Goal: Information Seeking & Learning: Learn about a topic

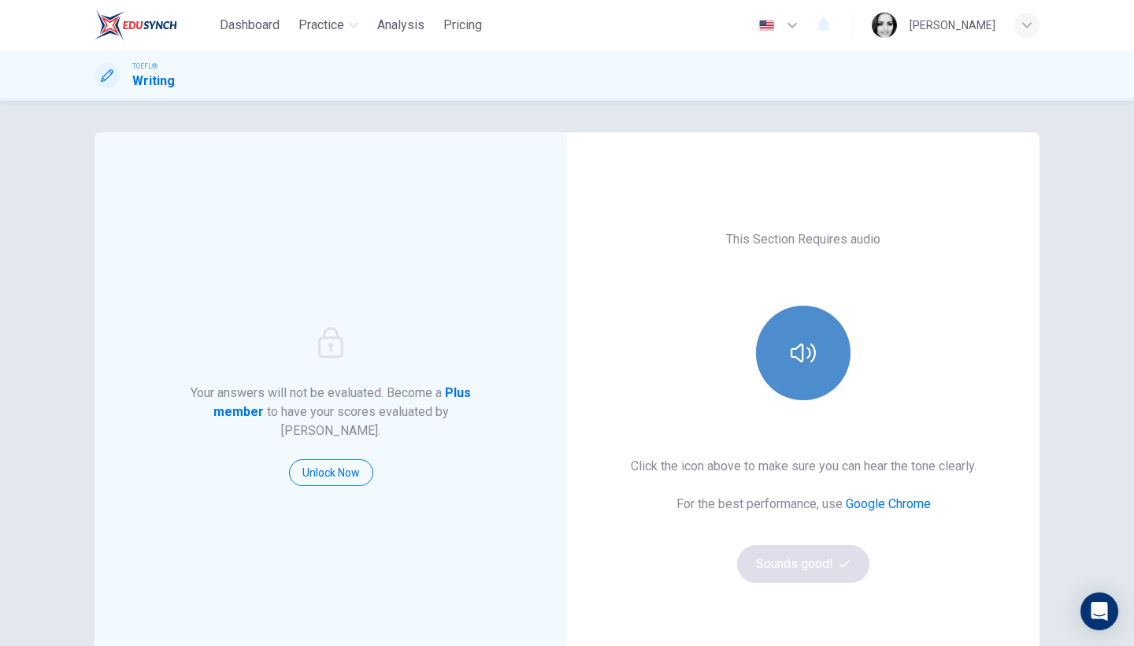
click at [782, 378] on button "button" at bounding box center [803, 353] width 95 height 95
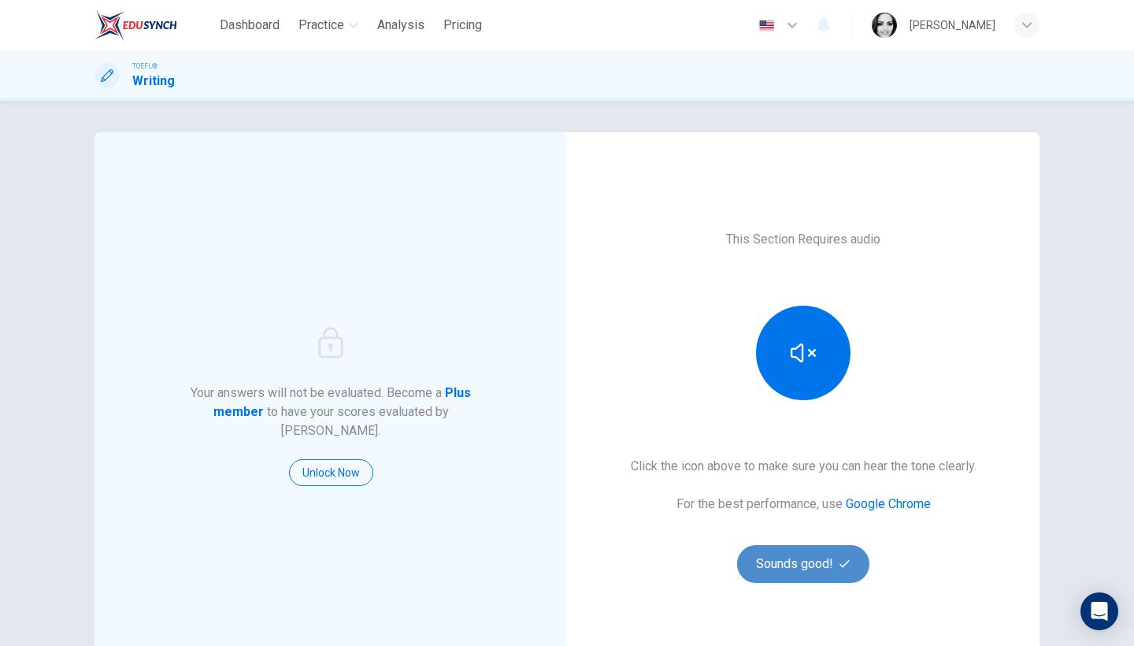
click at [778, 567] on button "Sounds good!" at bounding box center [803, 564] width 132 height 38
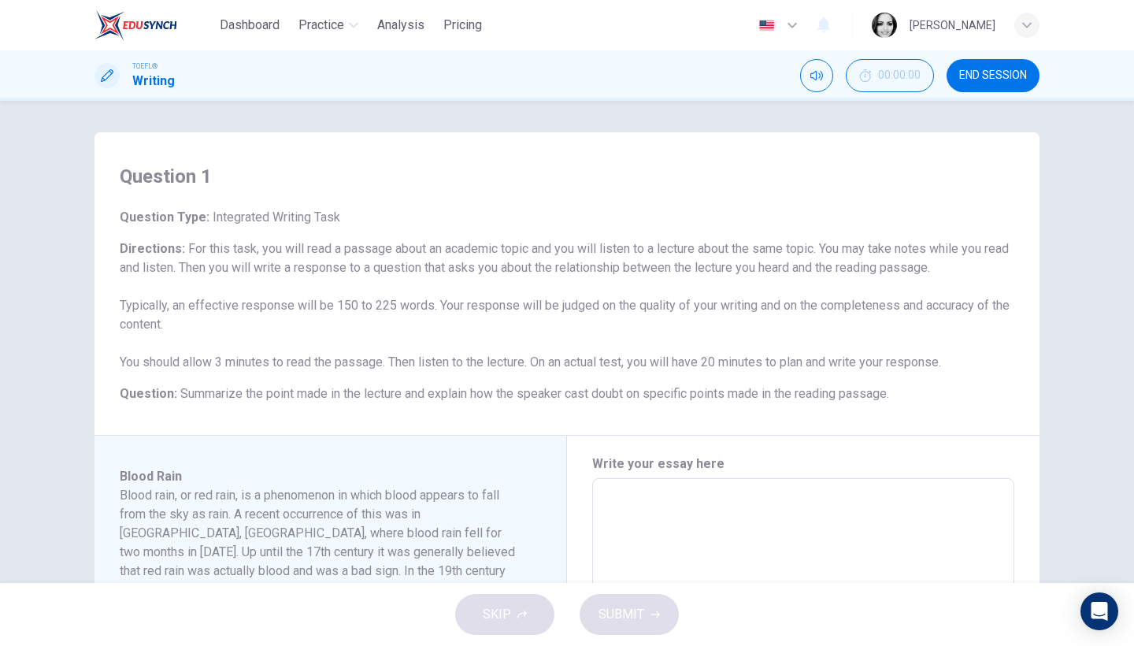
click at [255, 20] on span "Dashboard" at bounding box center [250, 25] width 60 height 19
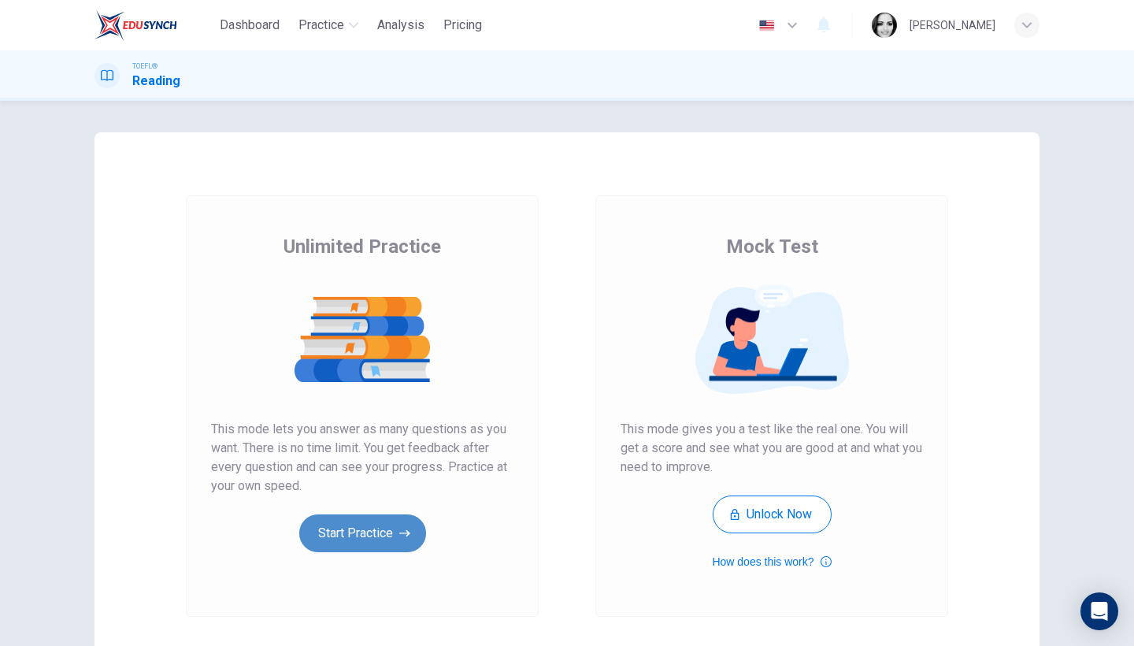
click at [370, 525] on button "Start Practice" at bounding box center [362, 533] width 127 height 38
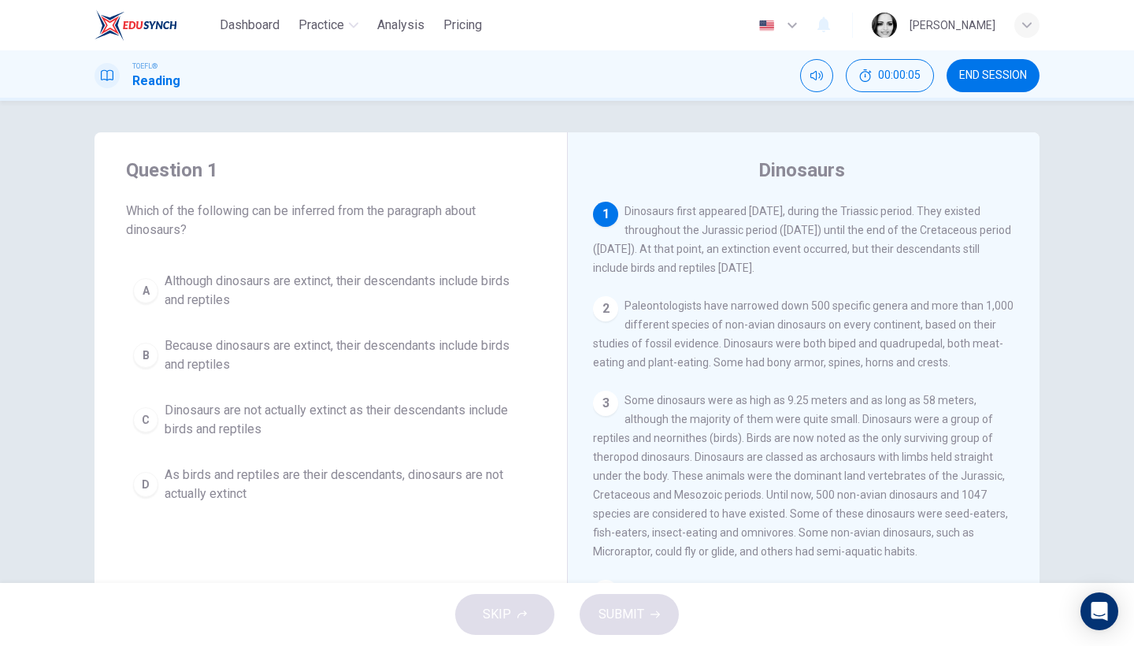
click at [991, 85] on button "END SESSION" at bounding box center [993, 75] width 93 height 33
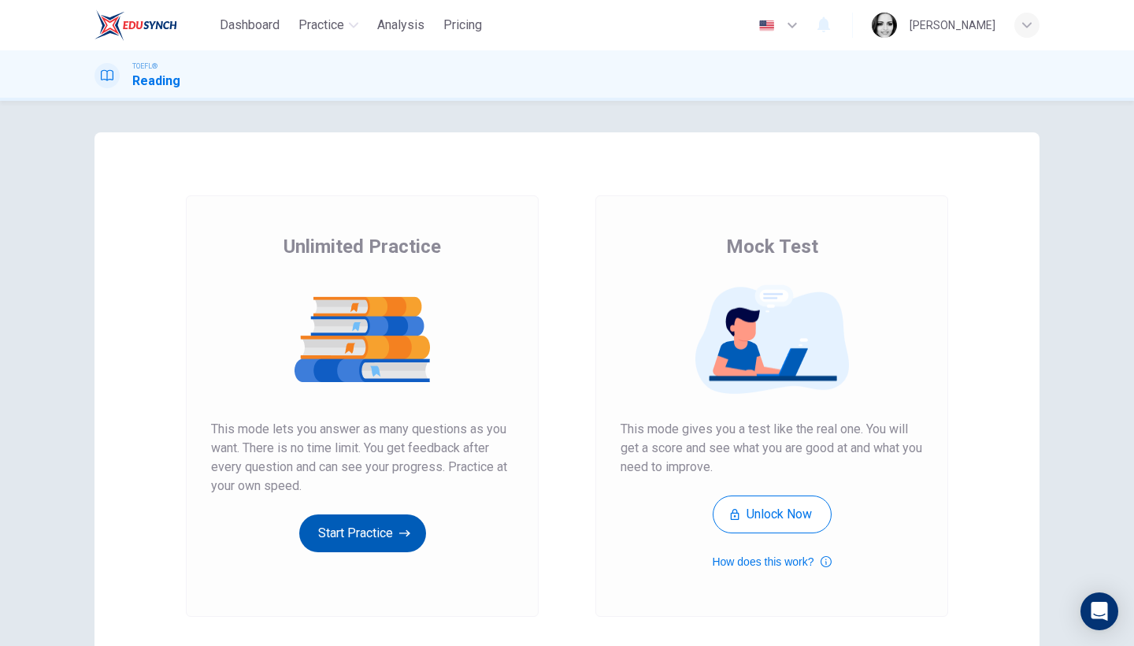
click at [386, 528] on button "Start Practice" at bounding box center [362, 533] width 127 height 38
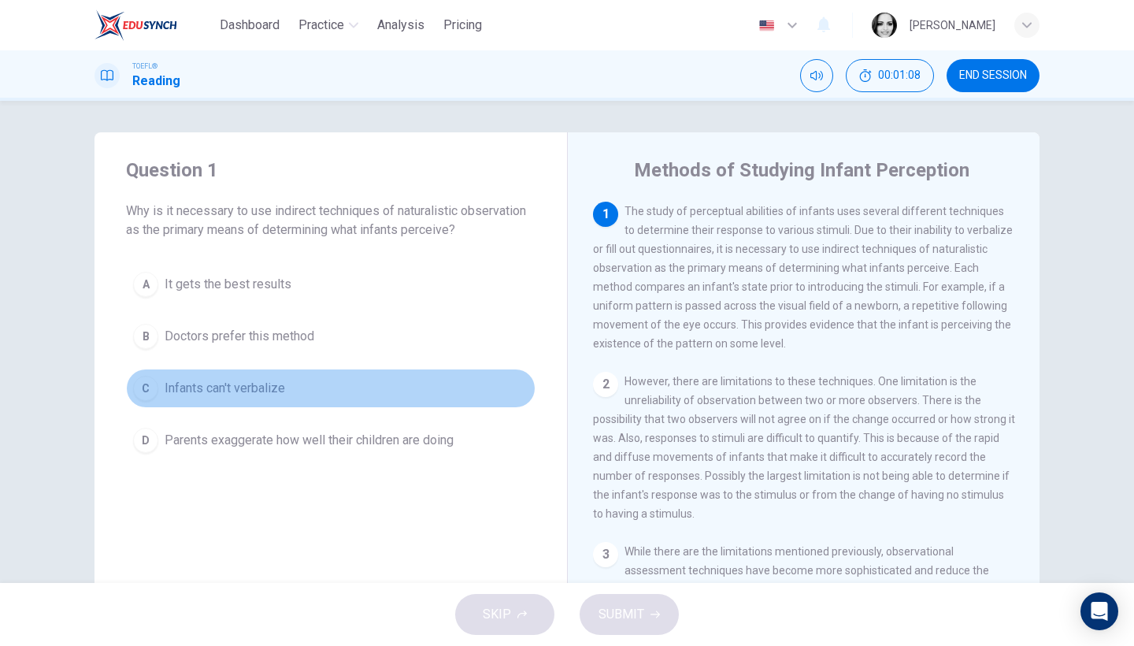
click at [189, 383] on span "Infants can't verbalize" at bounding box center [225, 388] width 121 height 19
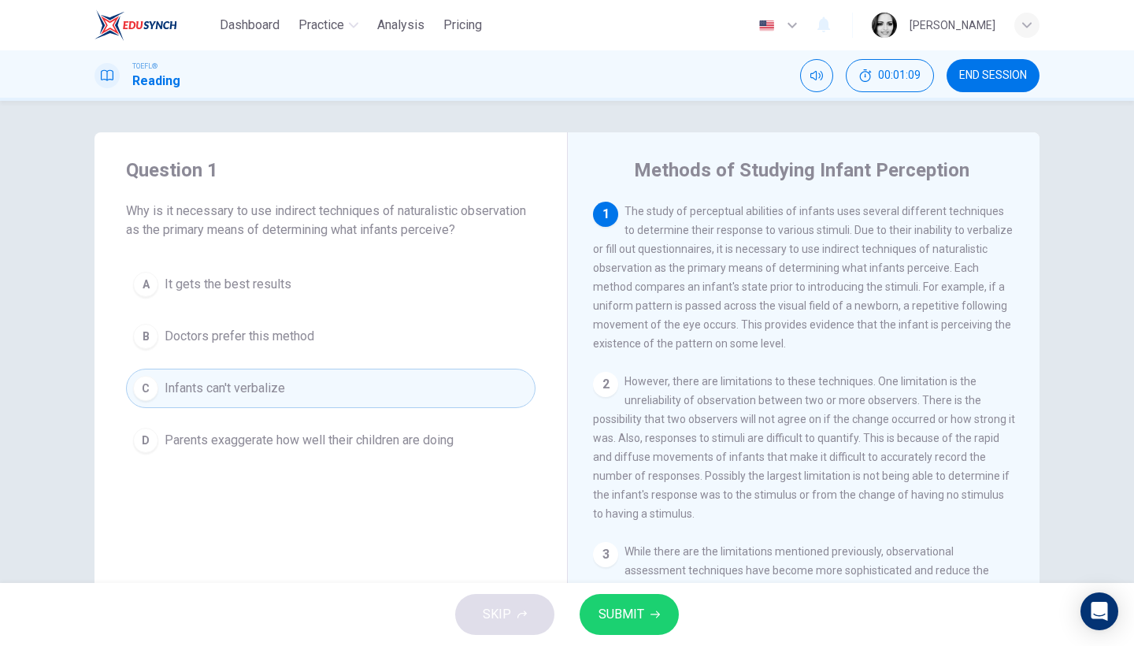
click at [634, 612] on span "SUBMIT" at bounding box center [622, 614] width 46 height 22
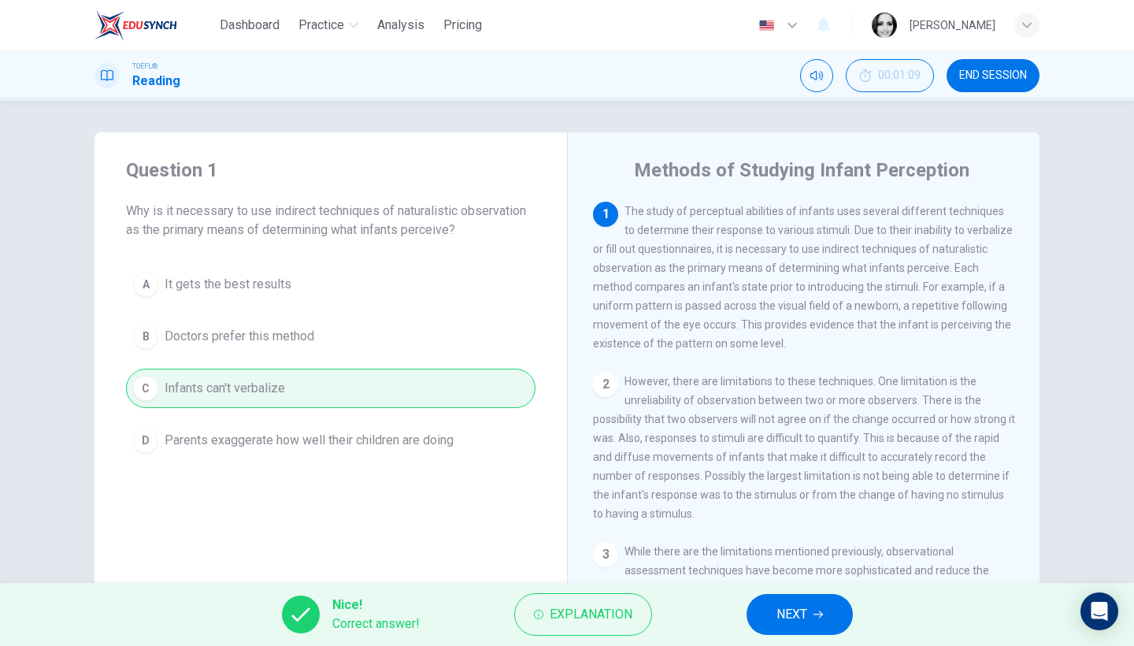
click at [837, 618] on button "NEXT" at bounding box center [800, 614] width 106 height 41
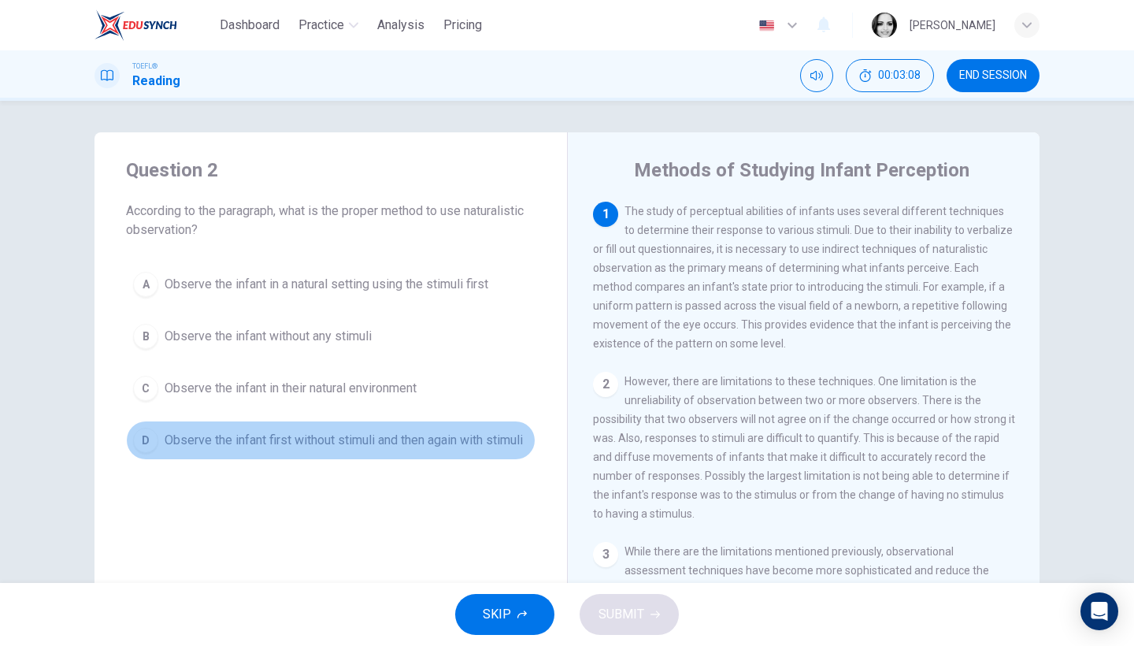
click at [403, 441] on span "Observe the infant first without stimuli and then again with stimuli" at bounding box center [344, 440] width 358 height 19
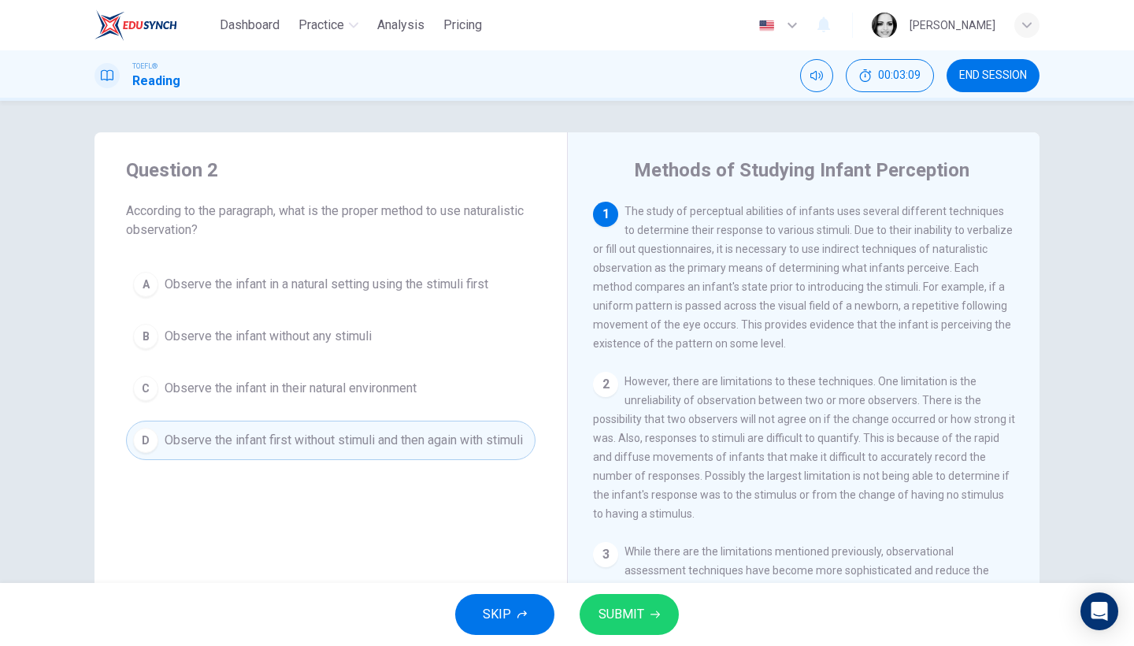
click at [621, 615] on span "SUBMIT" at bounding box center [622, 614] width 46 height 22
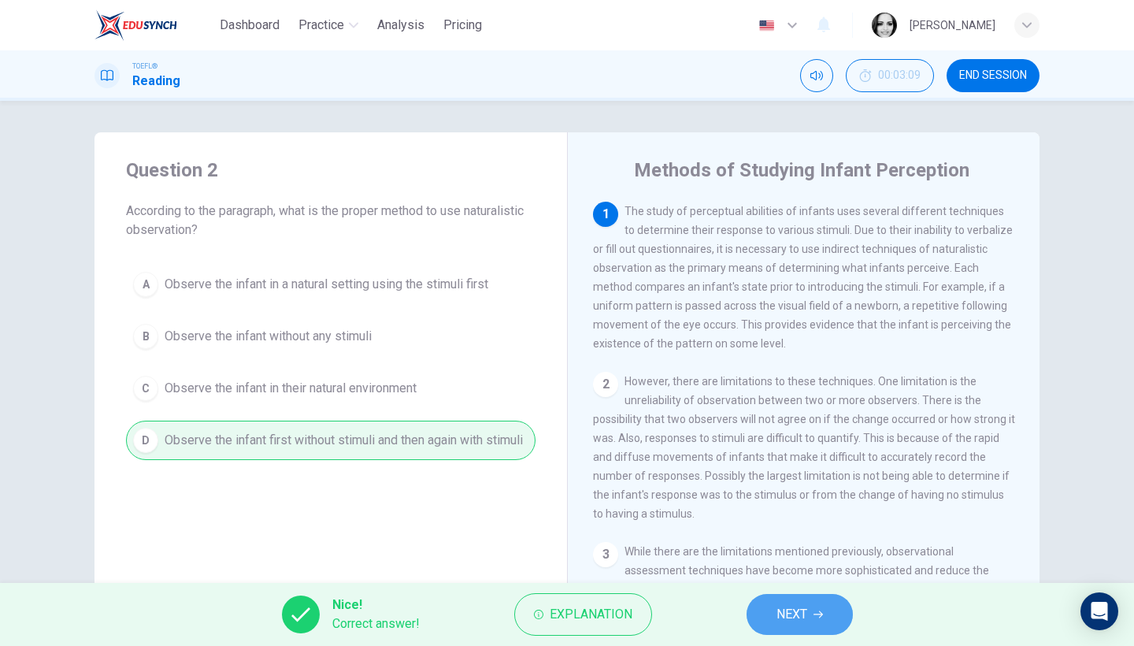
click at [792, 600] on button "NEXT" at bounding box center [800, 614] width 106 height 41
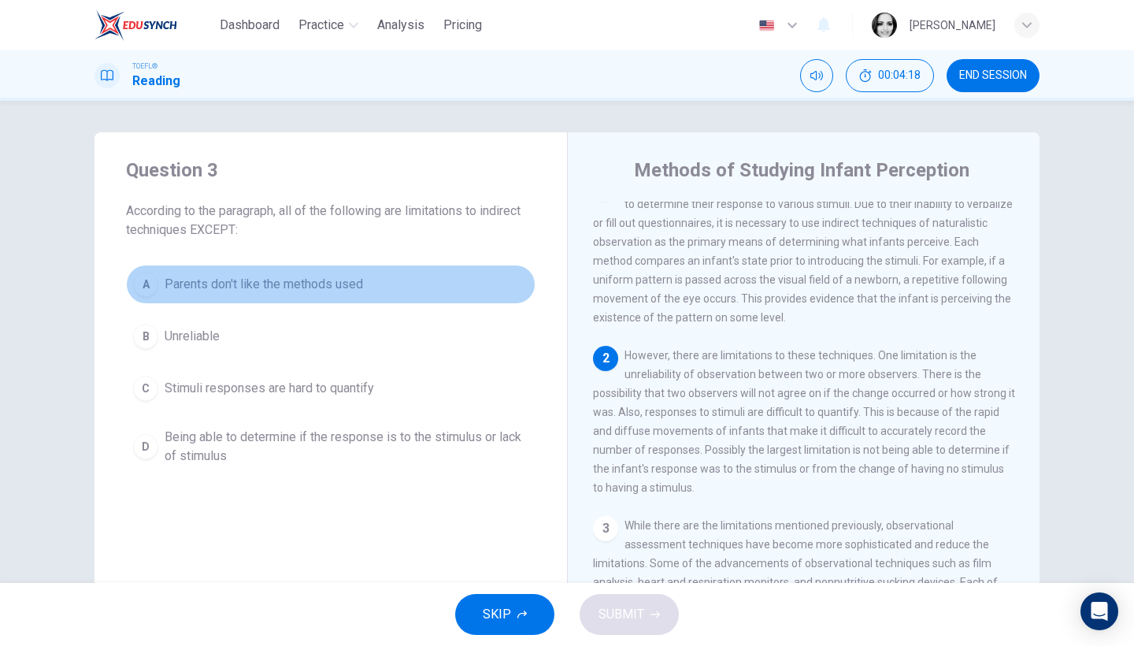
click at [343, 285] on span "Parents don't like the methods used" at bounding box center [264, 284] width 199 height 19
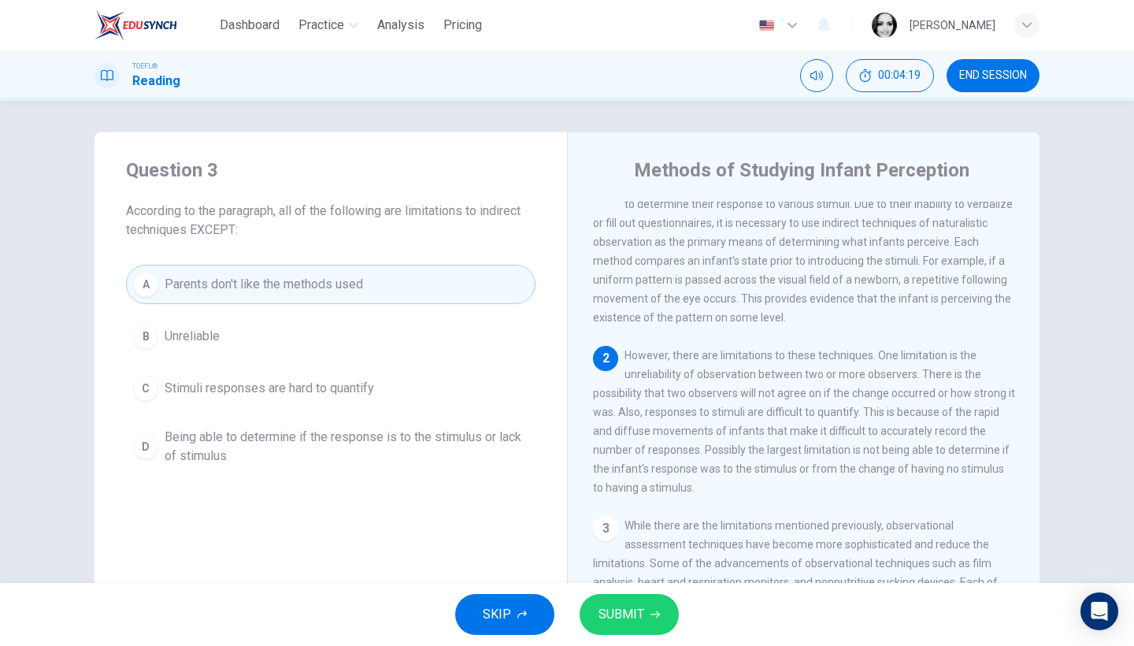
click at [616, 614] on span "SUBMIT" at bounding box center [622, 614] width 46 height 22
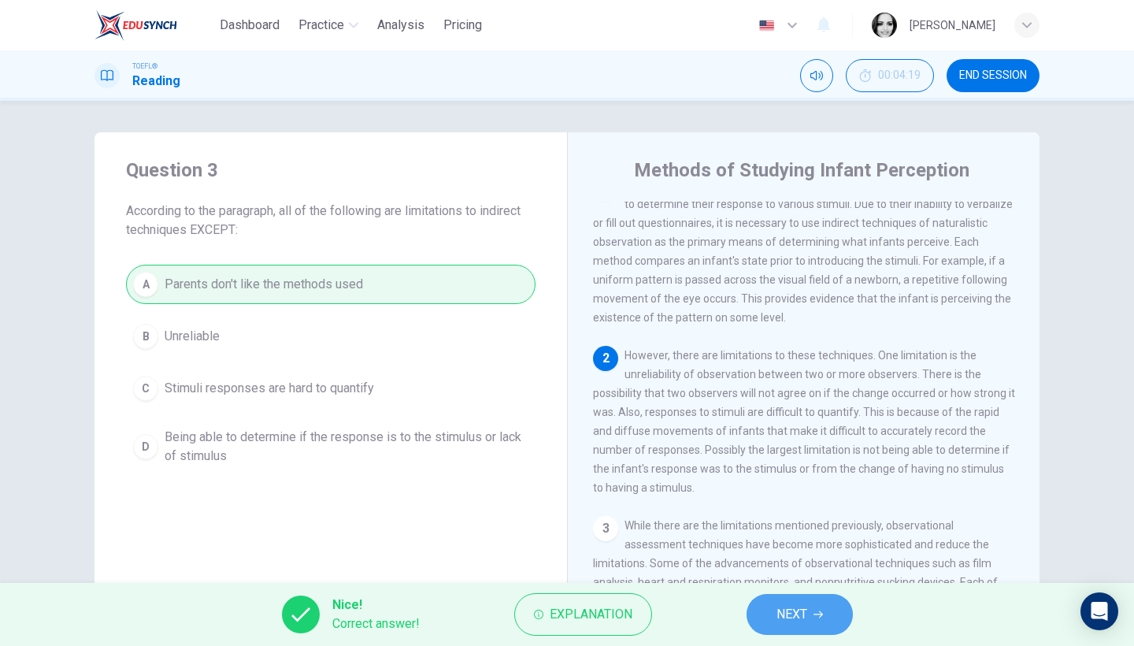
click at [778, 615] on span "NEXT" at bounding box center [792, 614] width 31 height 22
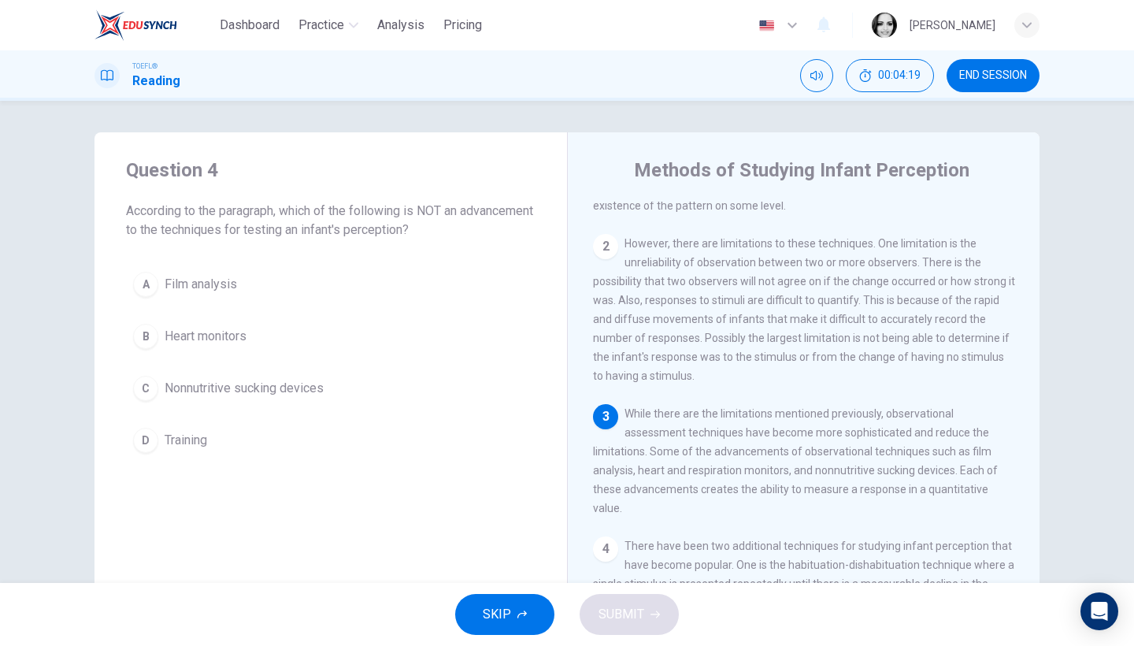
scroll to position [139, 0]
click at [294, 367] on div "A Film analysis B Heart monitors C Nonnutritive sucking devices D Training" at bounding box center [331, 362] width 410 height 195
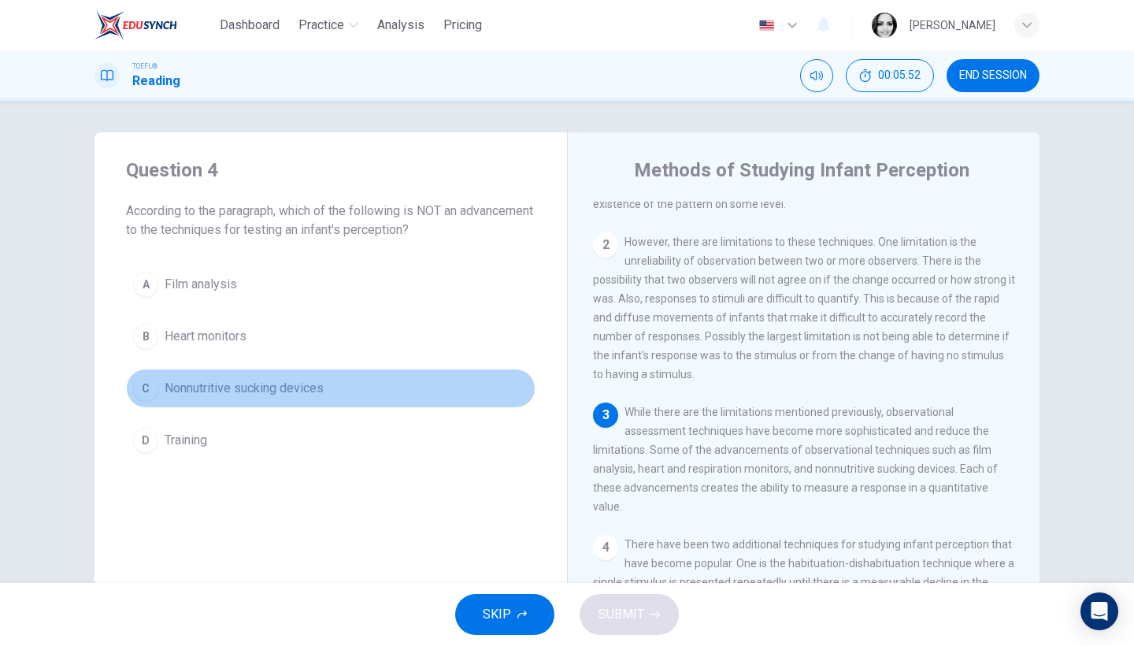
click at [292, 399] on button "C Nonnutritive sucking devices" at bounding box center [331, 388] width 410 height 39
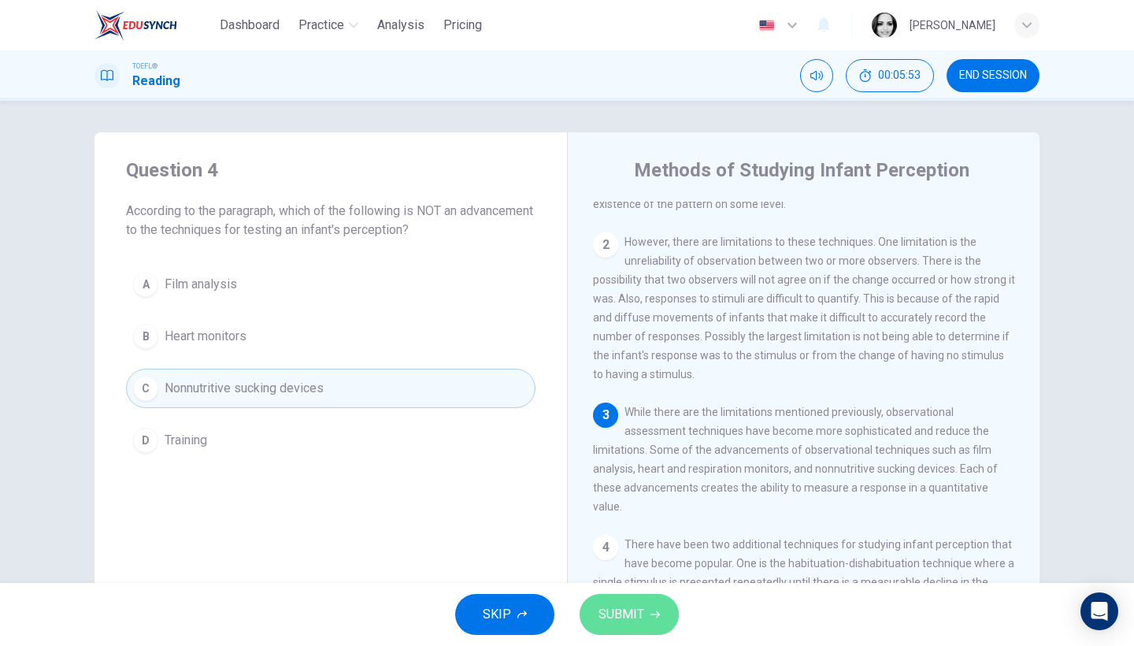
click at [632, 621] on span "SUBMIT" at bounding box center [622, 614] width 46 height 22
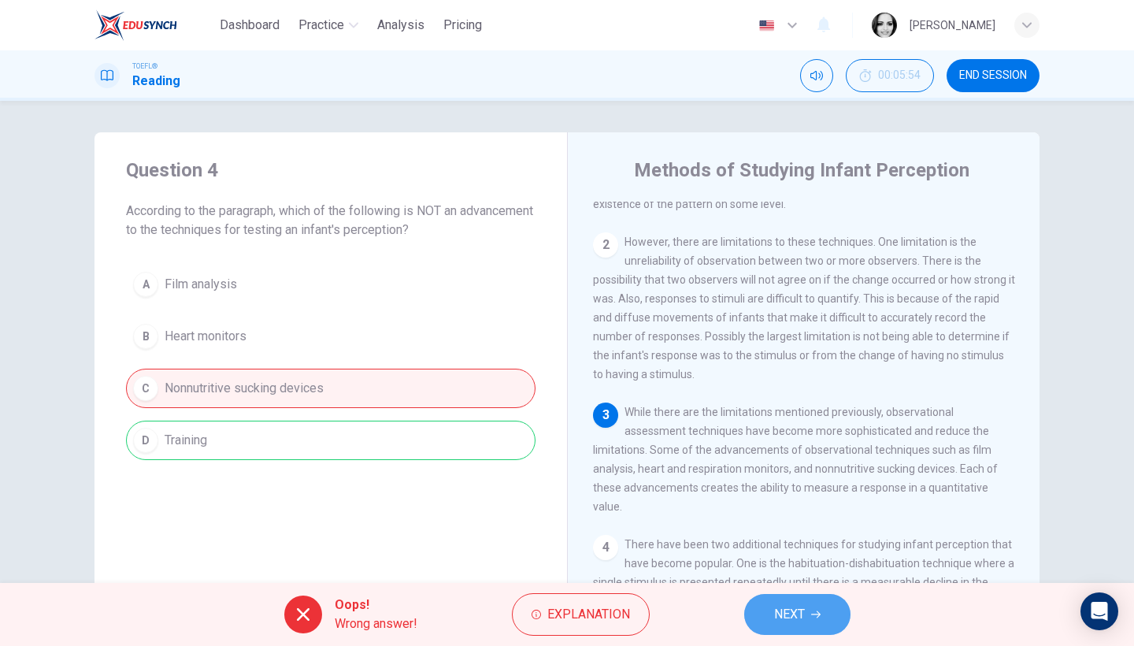
click at [780, 607] on span "NEXT" at bounding box center [789, 614] width 31 height 22
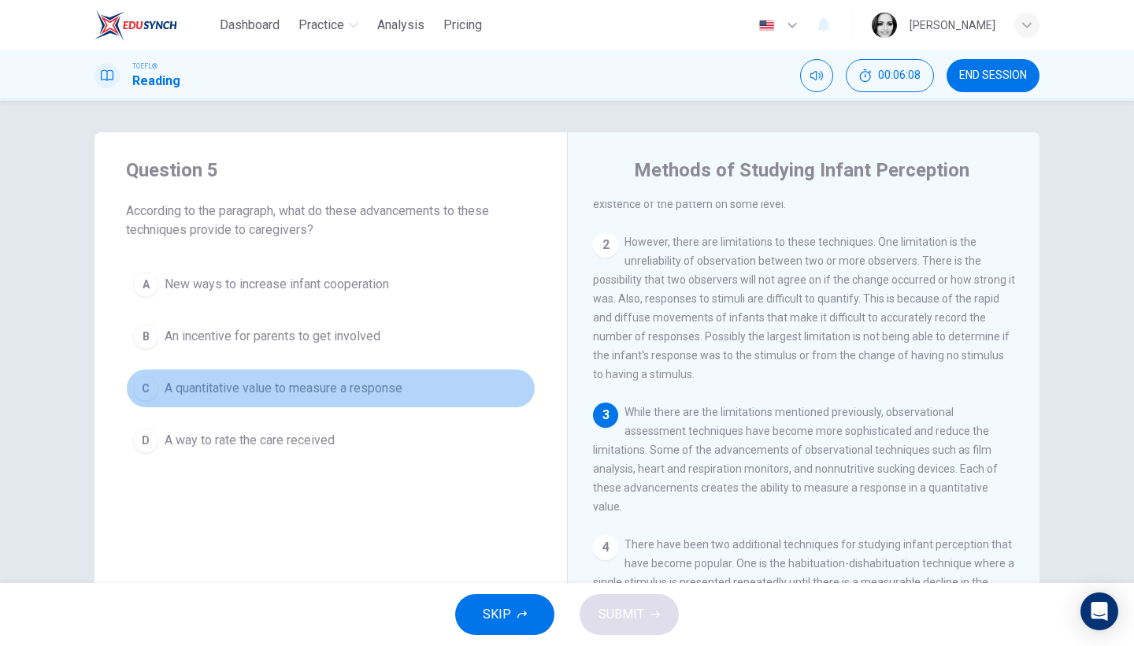
click at [361, 382] on span "A quantitative value to measure a response" at bounding box center [284, 388] width 238 height 19
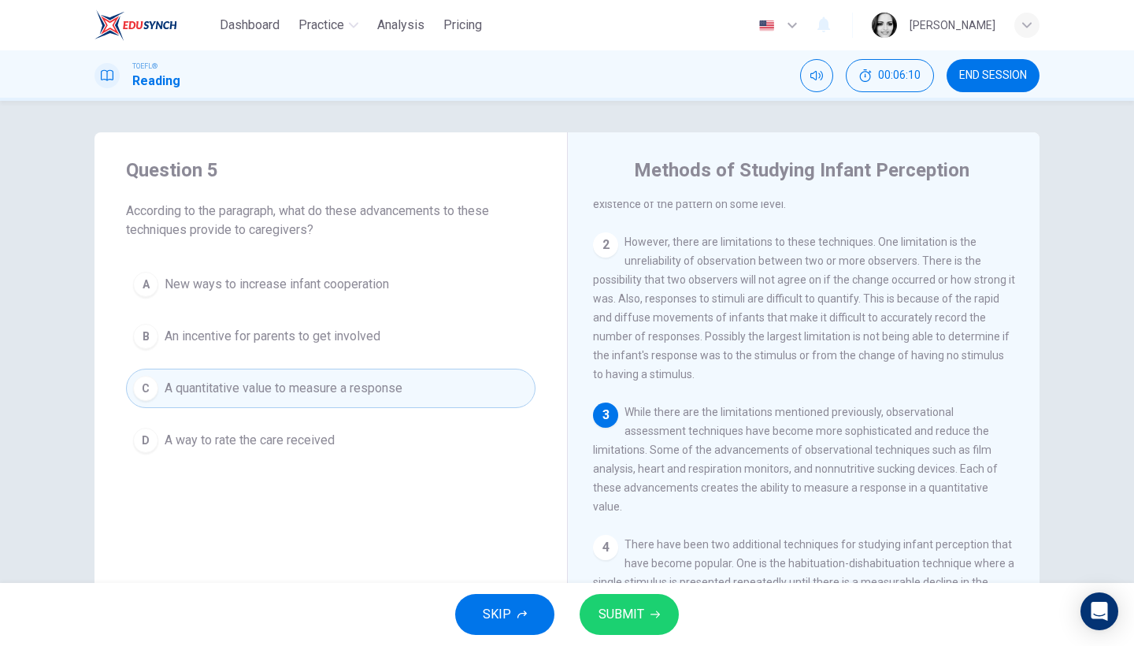
click at [657, 612] on icon "button" at bounding box center [655, 614] width 9 height 9
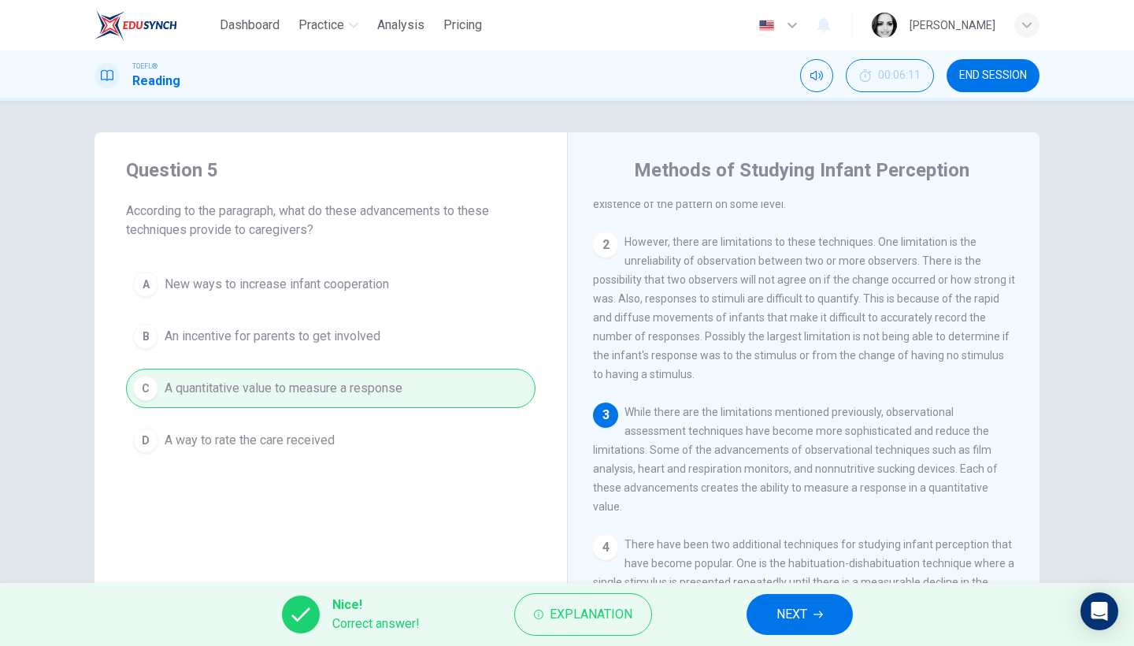
click at [993, 69] on span "END SESSION" at bounding box center [994, 75] width 68 height 13
